Goal: Ask a question

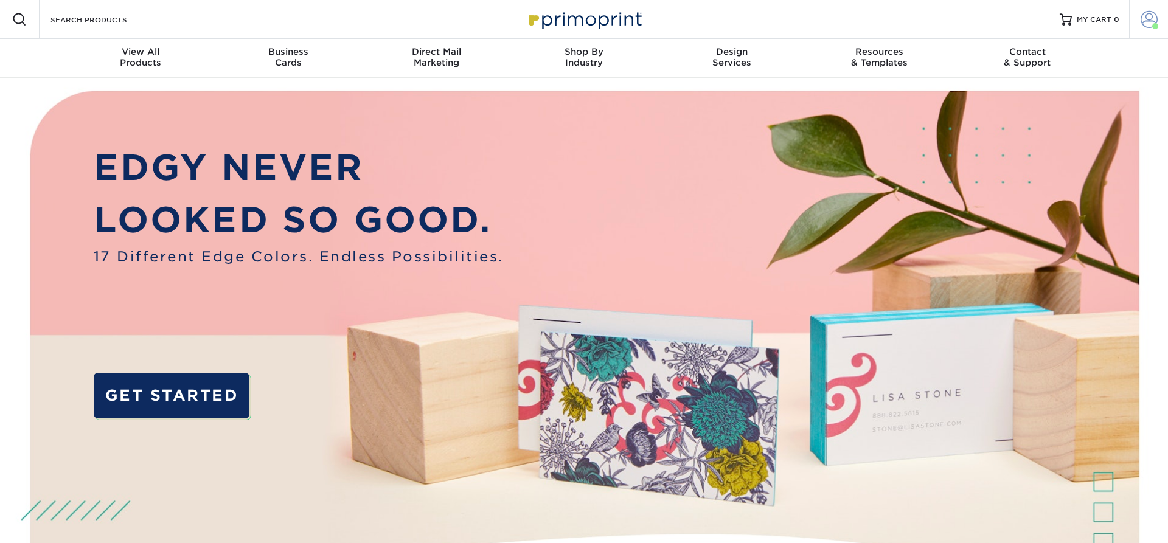
click at [1154, 16] on span at bounding box center [1148, 19] width 17 height 17
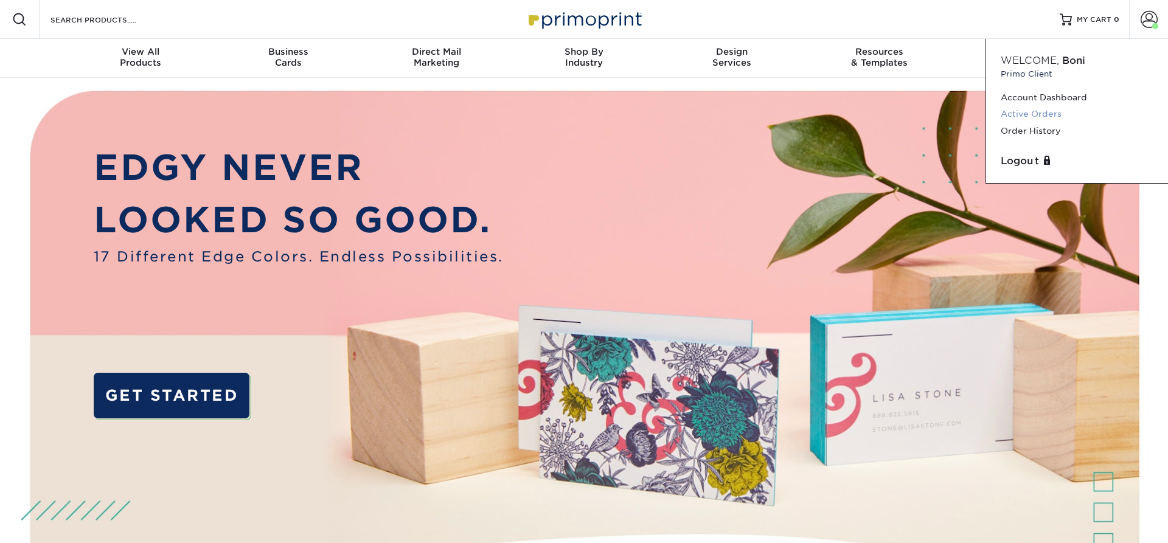
click at [1043, 113] on link "Active Orders" at bounding box center [1077, 114] width 153 height 16
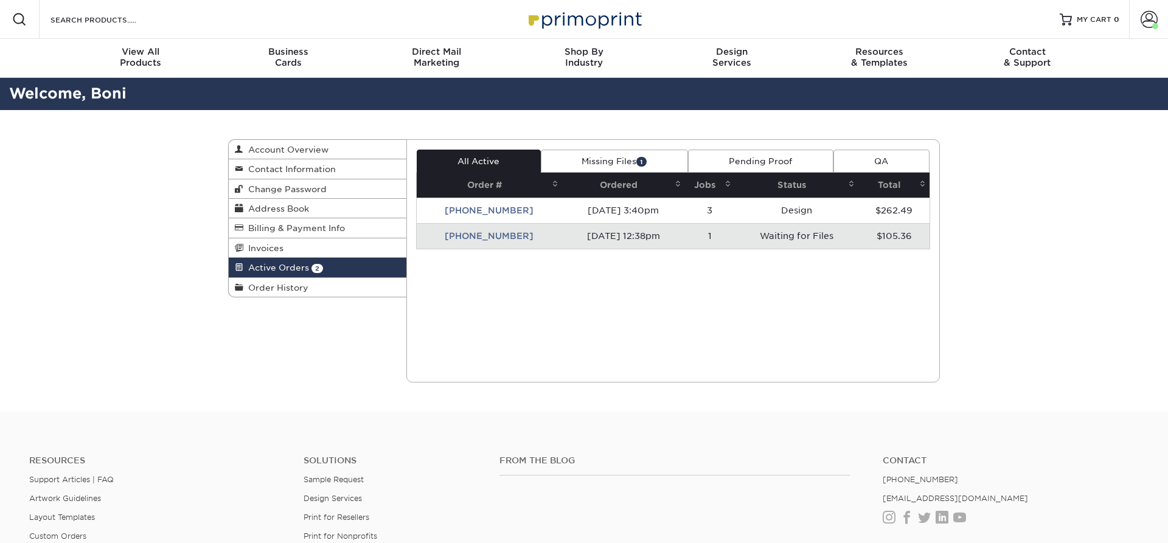
click at [1095, 470] on ul "Contact (888) 822-5815 info@primoprint.com Instagram Facebook Twitter LinkedIn …" at bounding box center [1010, 490] width 274 height 68
click at [1151, 209] on div "Active Orders Account Overview Contact Information Change Password Address Book…" at bounding box center [584, 261] width 1168 height 302
click at [1148, 18] on span at bounding box center [1148, 19] width 17 height 17
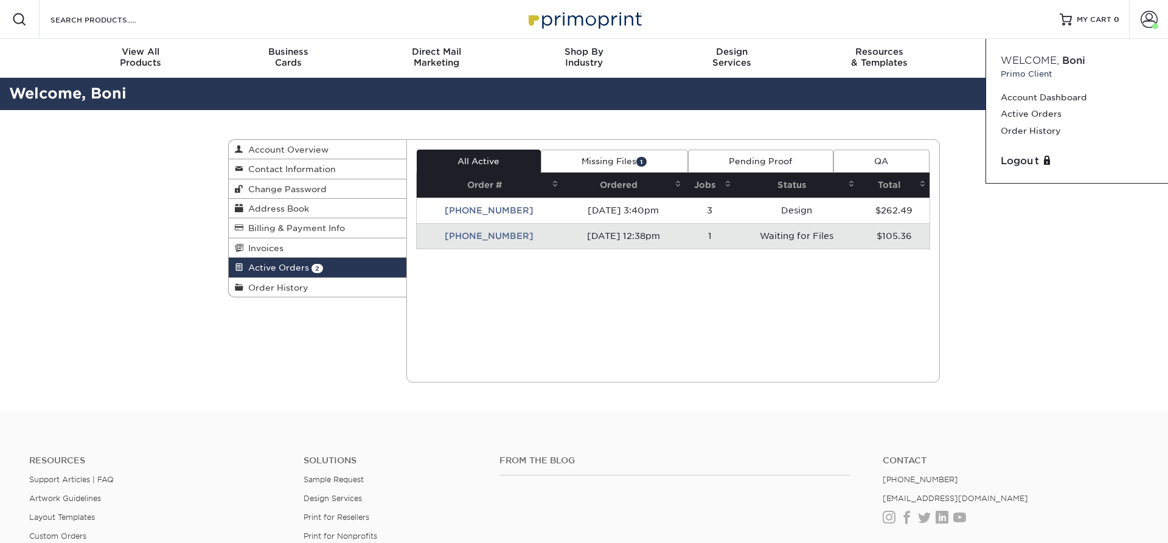
click at [1037, 404] on div "Active Orders Account Overview Contact Information Change Password Address Book…" at bounding box center [584, 261] width 1168 height 302
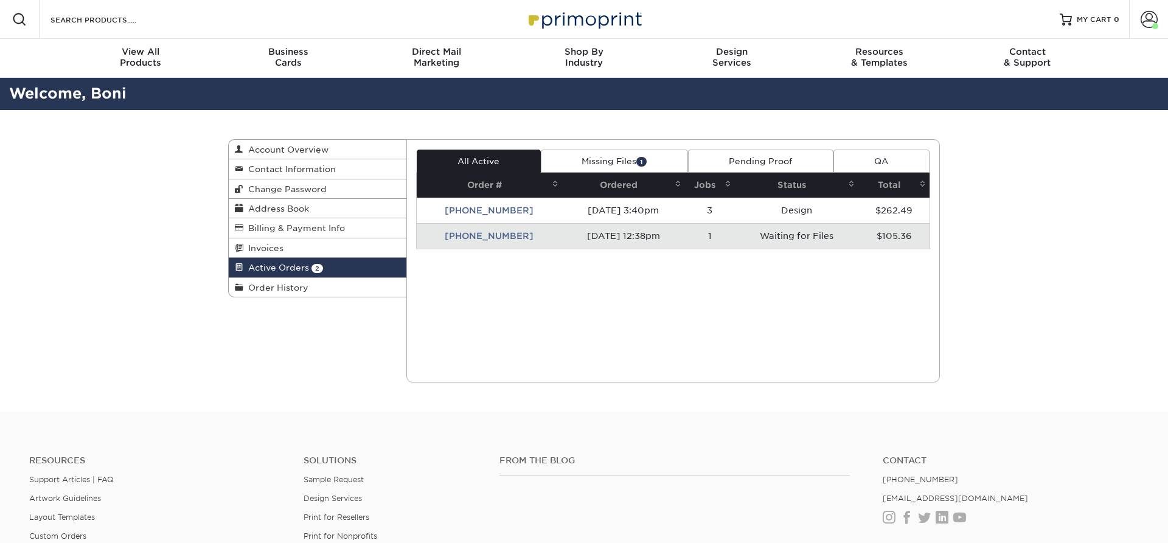
click at [1039, 408] on div "Active Orders Account Overview Contact Information Change Password Address Book…" at bounding box center [584, 261] width 1168 height 302
click at [1047, 409] on div "Active Orders Account Overview Contact Information Change Password Address Book…" at bounding box center [584, 261] width 1168 height 302
click at [1094, 17] on span "MY CART" at bounding box center [1094, 20] width 35 height 10
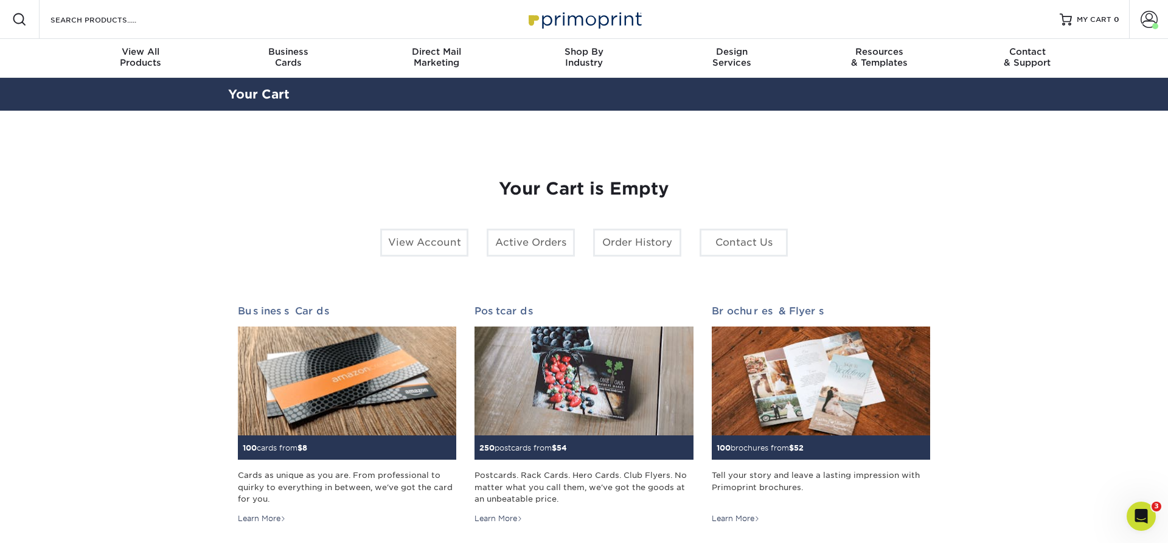
click at [1142, 516] on icon "Open Intercom Messenger" at bounding box center [1141, 517] width 20 height 20
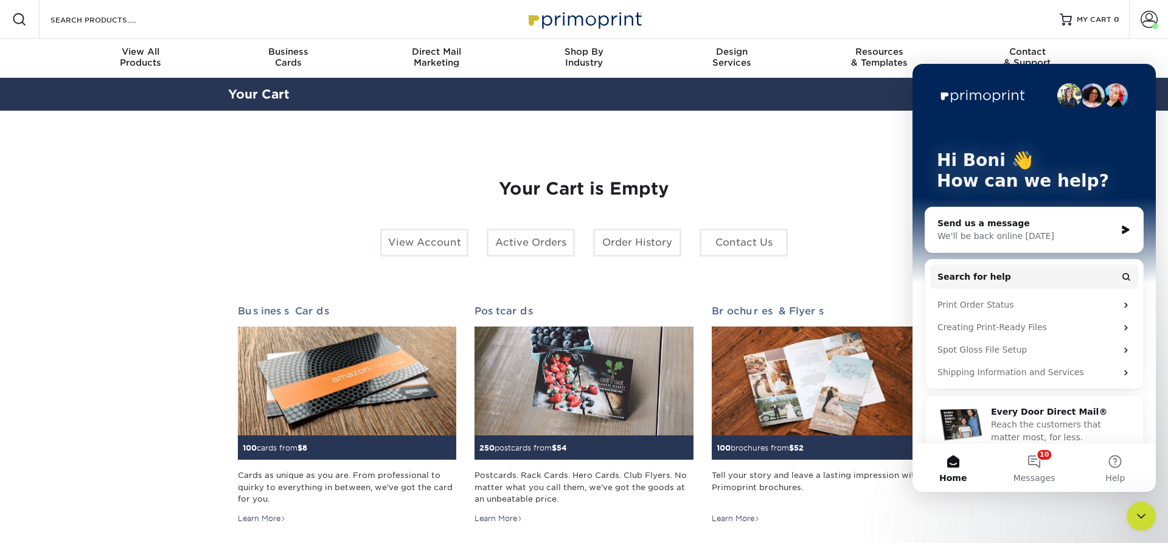
click at [1011, 225] on div "Send us a message" at bounding box center [1026, 223] width 178 height 13
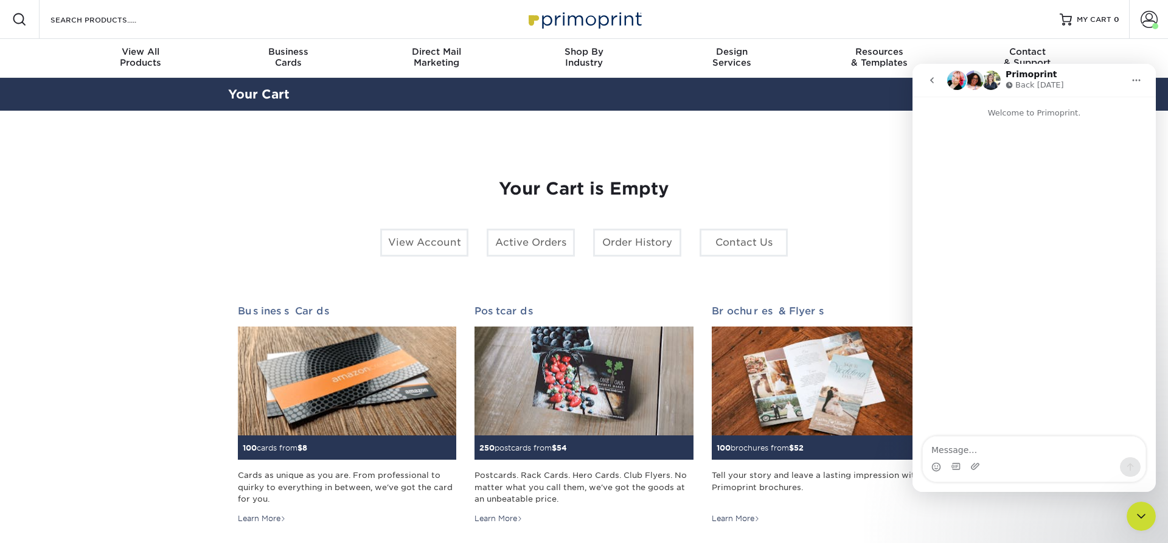
click at [1023, 455] on textarea "Message…" at bounding box center [1034, 447] width 223 height 21
type textarea "When will proofs be available for my orders?"
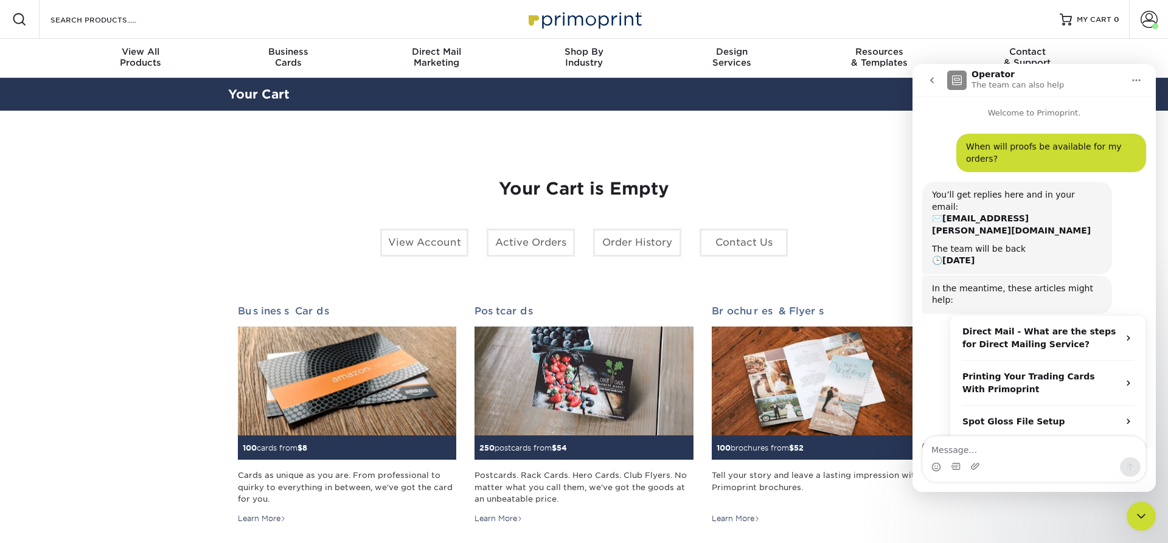
click at [65, 136] on section "YOUR CART Empty Cart Your Cart is Empty View Account Active Orders Order Histor…" at bounding box center [584, 385] width 1168 height 549
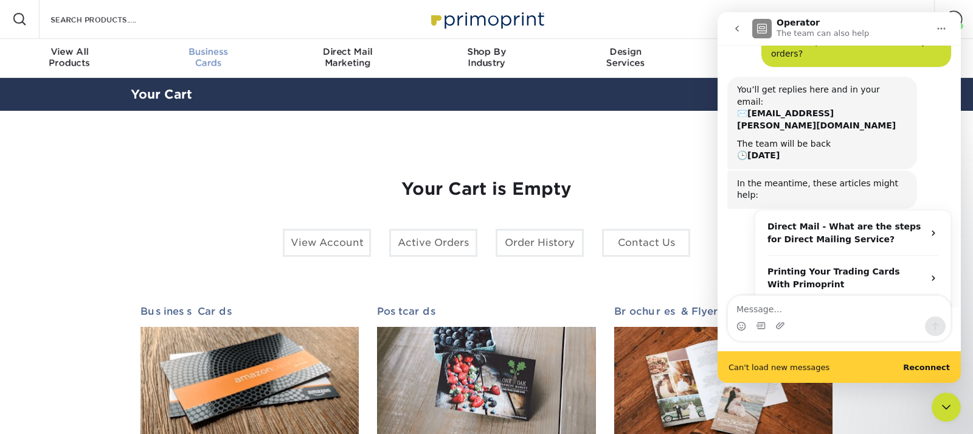
scroll to position [68, 0]
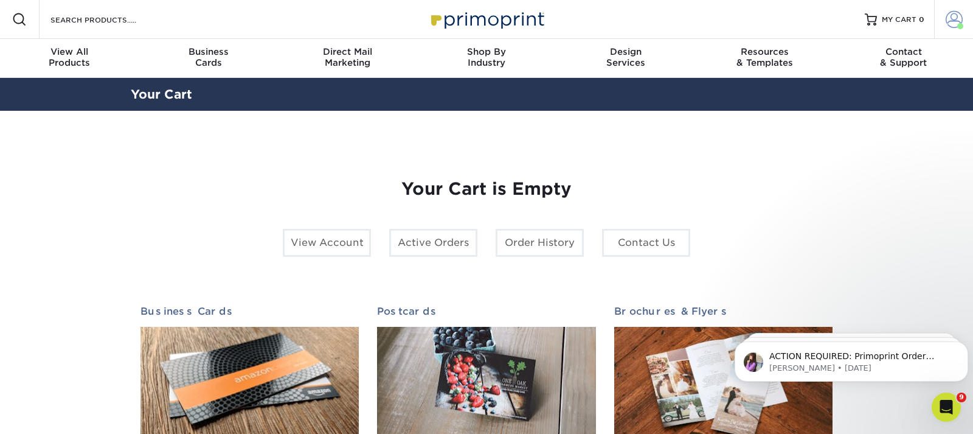
click at [962, 14] on span at bounding box center [954, 19] width 17 height 17
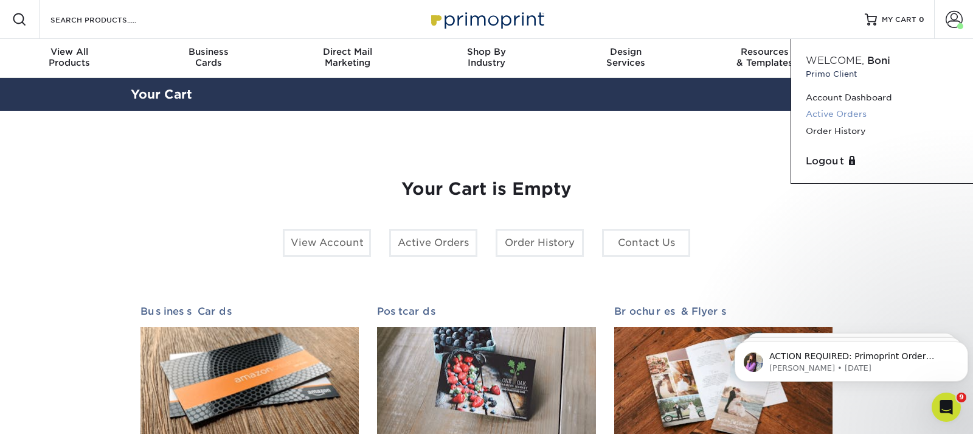
click at [834, 114] on link "Active Orders" at bounding box center [882, 114] width 153 height 16
